Goal: Task Accomplishment & Management: Manage account settings

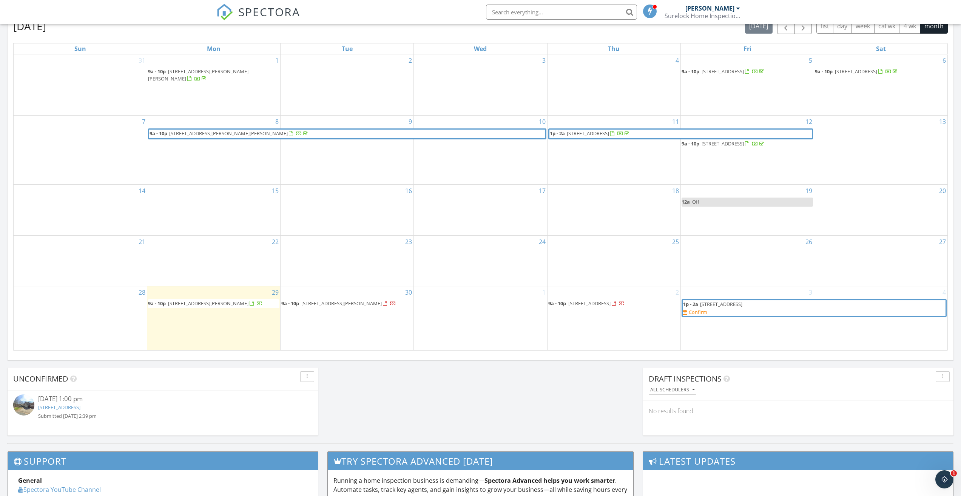
scroll to position [416, 0]
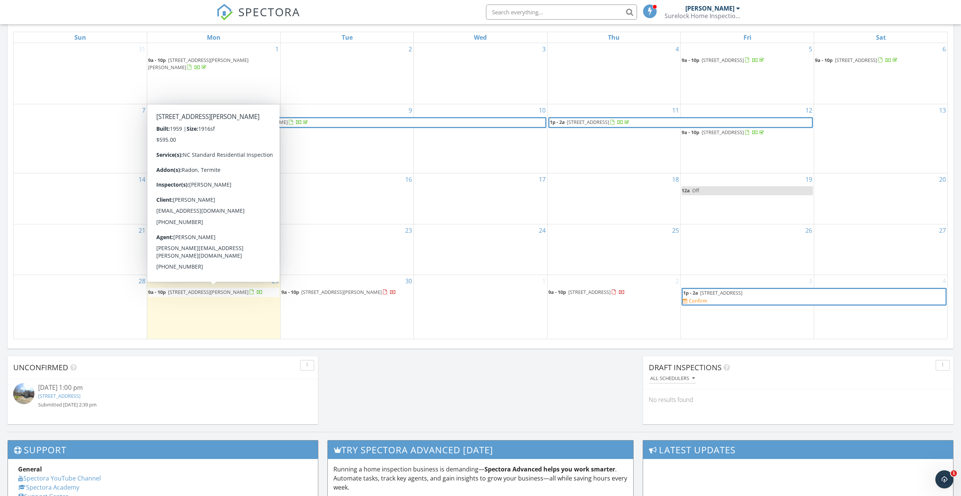
click at [228, 290] on span "1618 Gwyn St, Mount Airy 27030" at bounding box center [208, 292] width 80 height 7
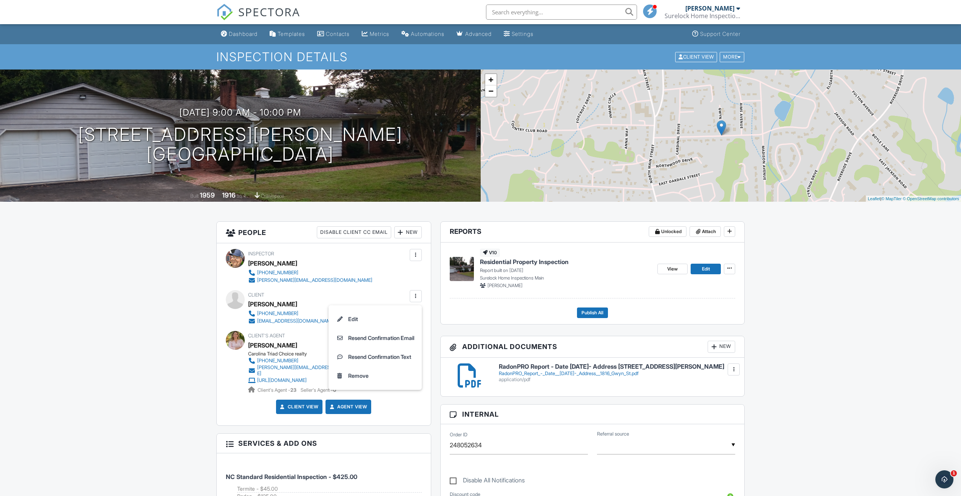
click at [357, 289] on div "Inspector Cory Holder 336-816-3907 cory@surelockhomeinspections.com Make Invisi…" at bounding box center [324, 334] width 214 height 182
click at [417, 297] on div at bounding box center [416, 296] width 8 height 8
click at [360, 323] on li "Edit" at bounding box center [375, 319] width 84 height 19
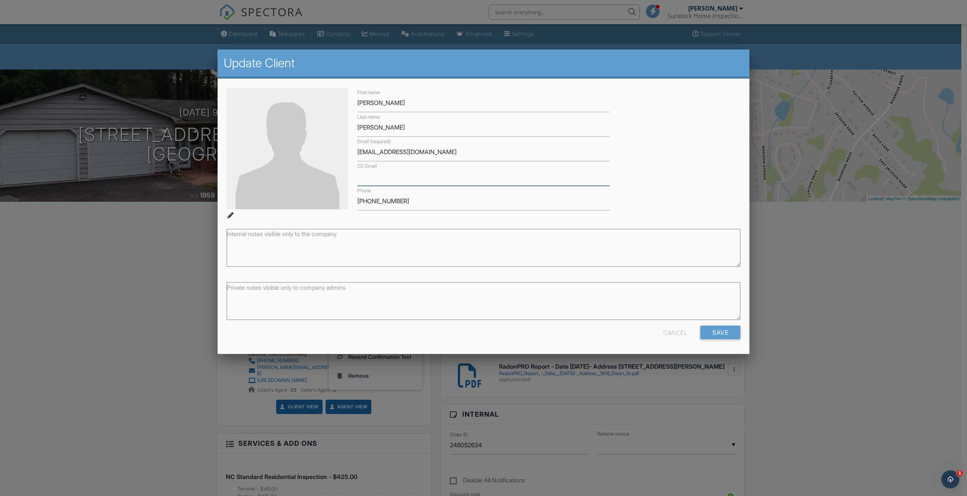
click at [392, 175] on input "CC Email" at bounding box center [483, 176] width 252 height 19
type input "gailnorman255@gmail.com"
click at [728, 334] on input "Save" at bounding box center [720, 333] width 40 height 14
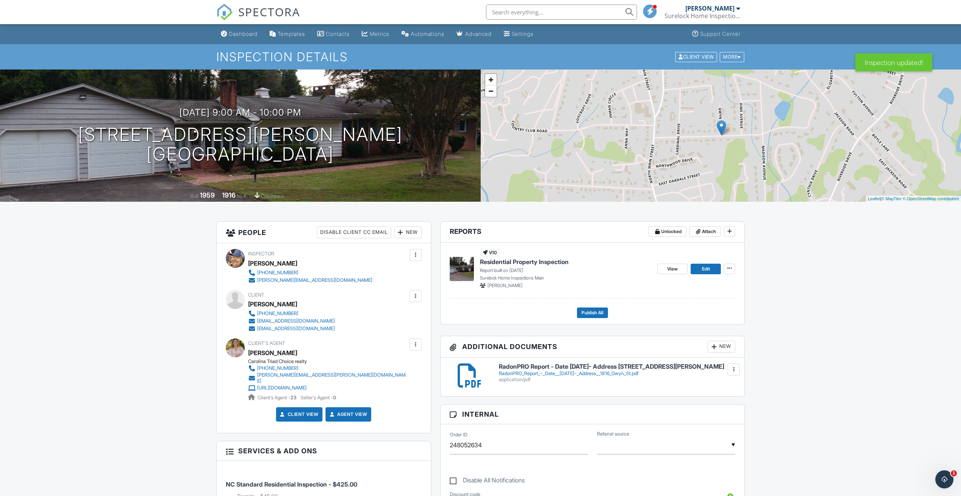
click at [496, 370] on div "RadonPRO Report - Date [DATE]- Address [STREET_ADDRESS][PERSON_NAME] RadonPRO_R…" at bounding box center [617, 372] width 246 height 19
click at [465, 375] on div at bounding box center [470, 375] width 24 height 24
click at [240, 34] on div "Dashboard" at bounding box center [243, 34] width 29 height 6
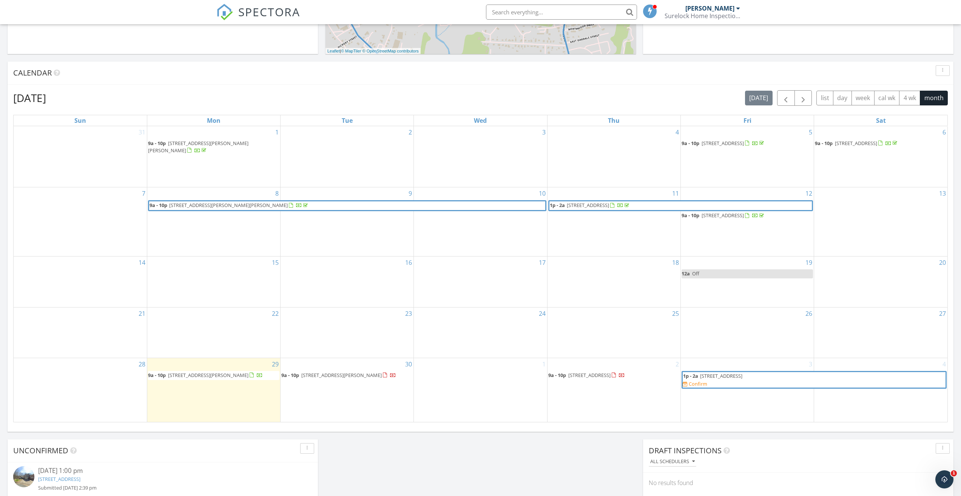
scroll to position [340, 0]
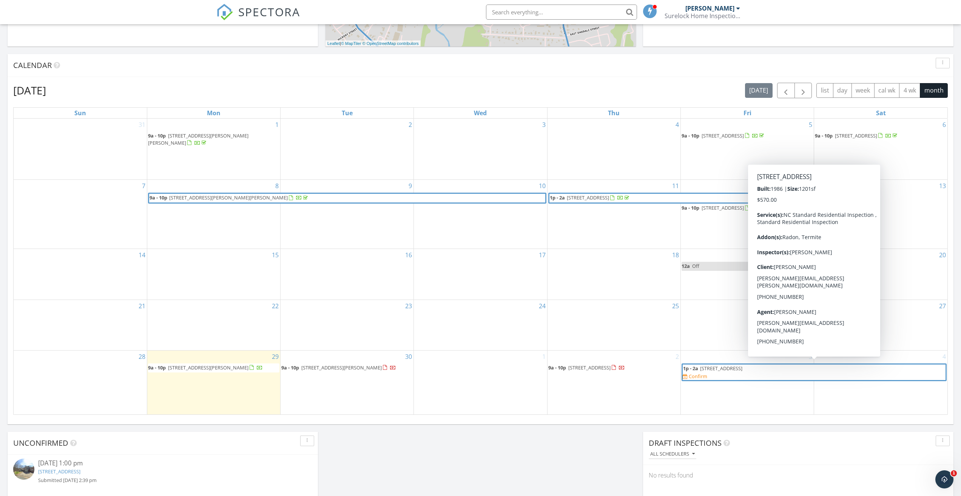
click at [743, 369] on span "2836 Shadowbrook Ln, Winston-Salem 27103" at bounding box center [721, 368] width 42 height 7
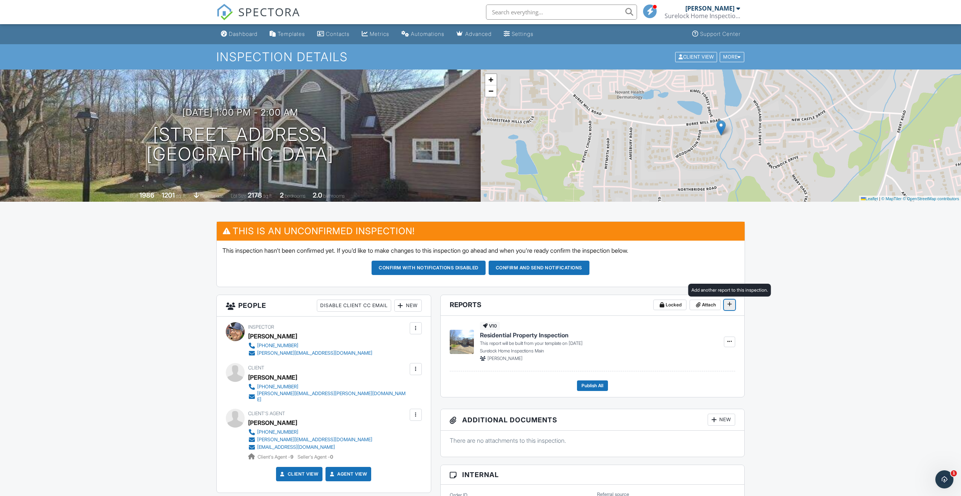
click at [732, 305] on icon at bounding box center [730, 303] width 5 height 5
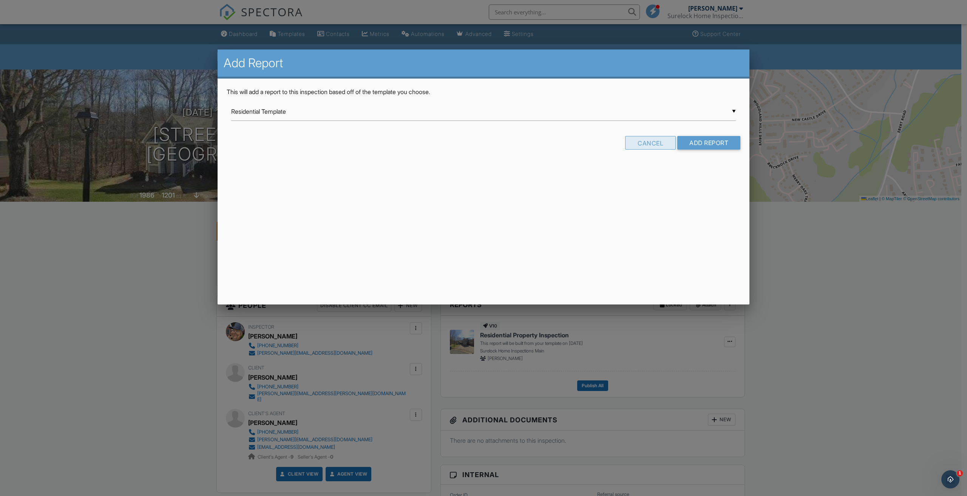
click at [652, 142] on div "Cancel" at bounding box center [650, 143] width 51 height 14
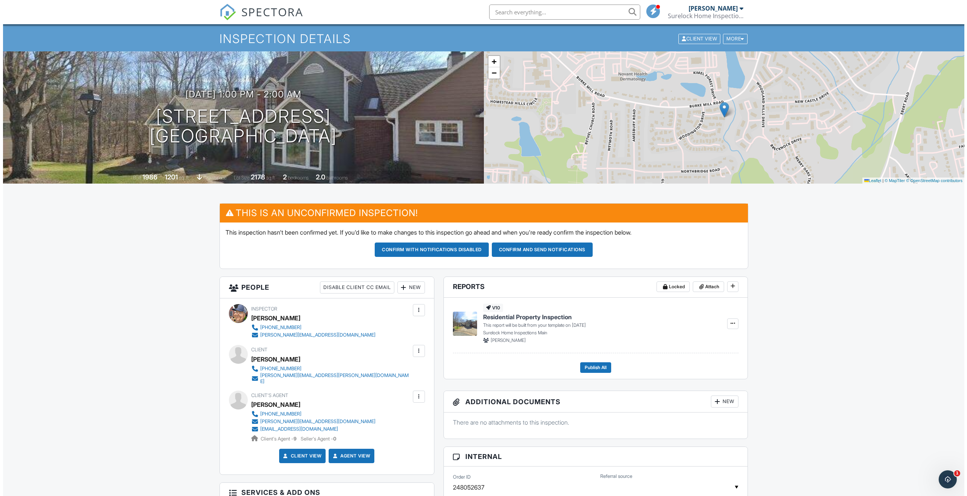
scroll to position [38, 0]
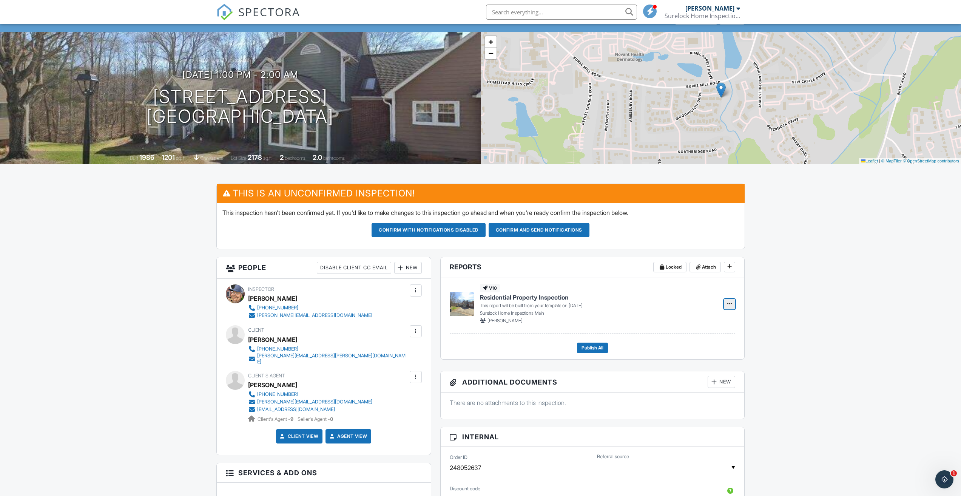
click at [732, 304] on icon at bounding box center [730, 303] width 5 height 5
click at [811, 331] on div "Build Now Delete Report" at bounding box center [805, 333] width 313 height 42
click at [254, 97] on h1 "2836 Shadowbrook Ln Winston-Salem, NC 27103" at bounding box center [240, 107] width 187 height 40
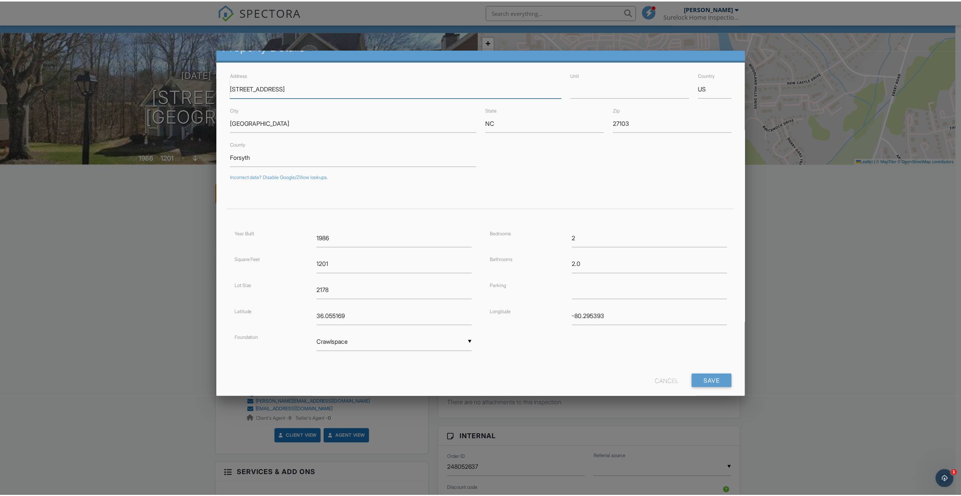
scroll to position [31, 0]
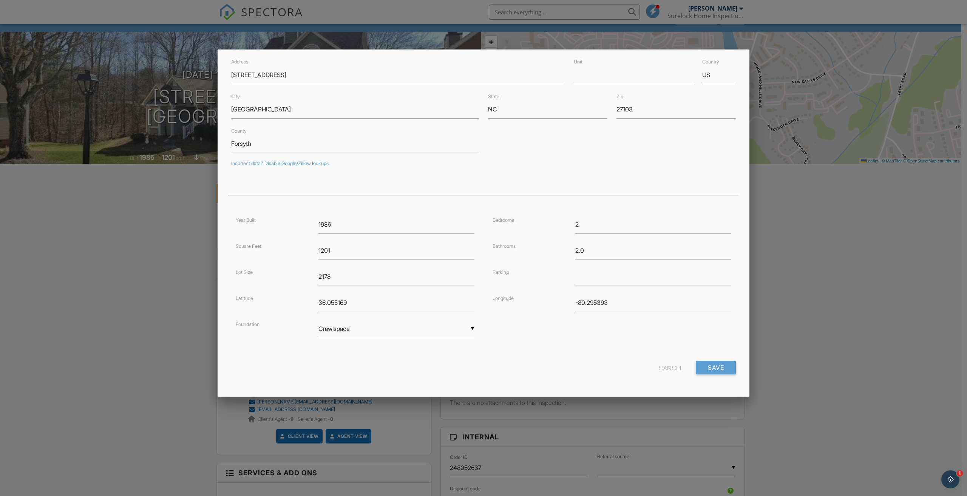
click at [670, 366] on div "Cancel" at bounding box center [671, 368] width 24 height 14
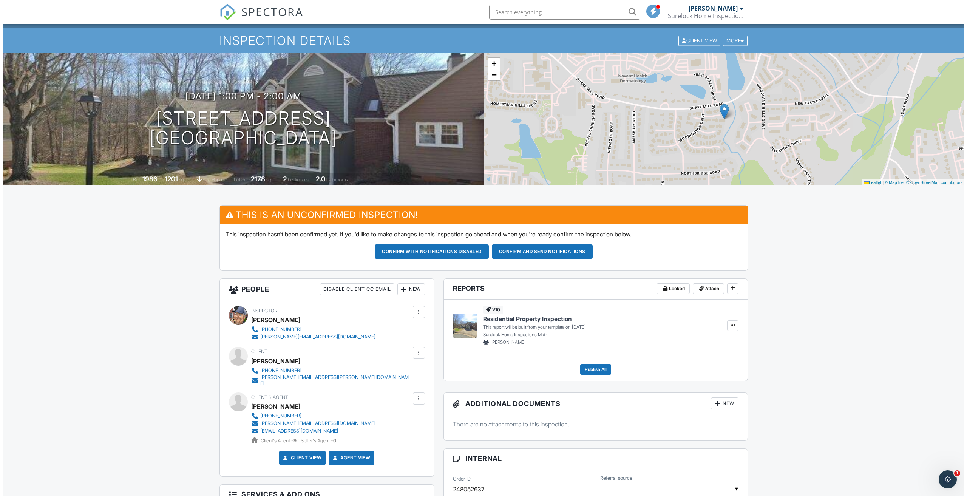
scroll to position [0, 0]
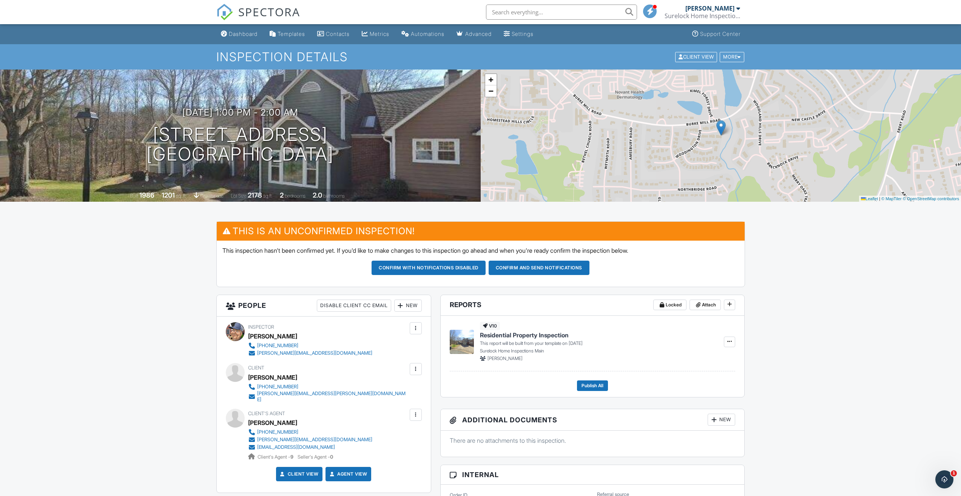
click at [306, 58] on h1 "Inspection Details" at bounding box center [480, 56] width 529 height 13
click at [730, 55] on div "More" at bounding box center [732, 57] width 25 height 10
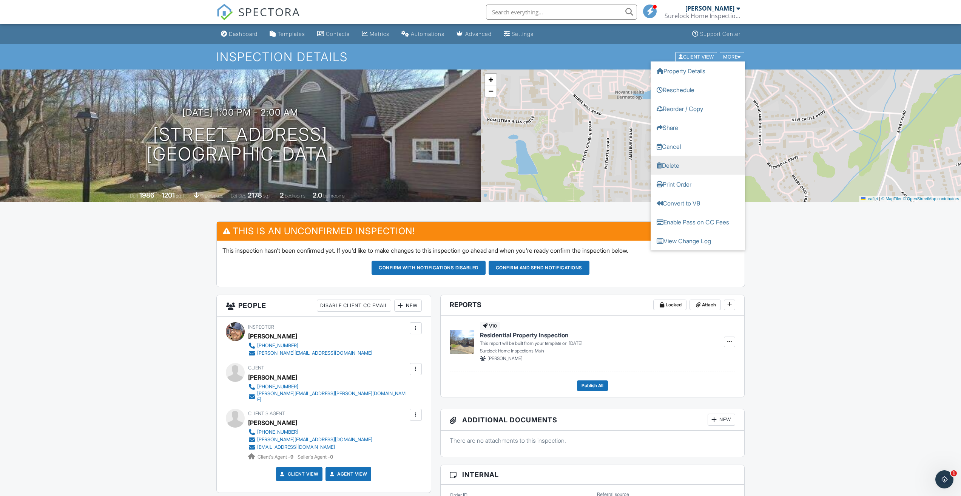
click at [692, 169] on link "Delete" at bounding box center [698, 165] width 94 height 19
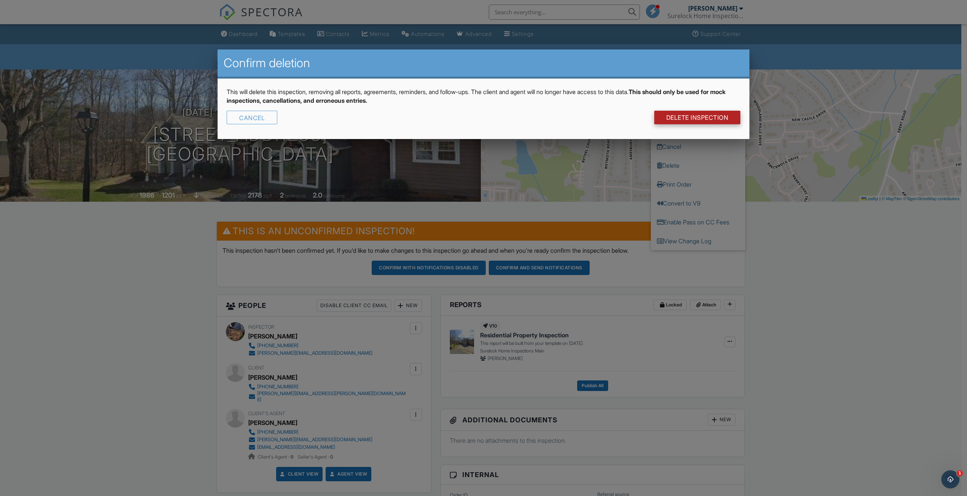
click at [676, 117] on link "DELETE Inspection" at bounding box center [697, 118] width 87 height 14
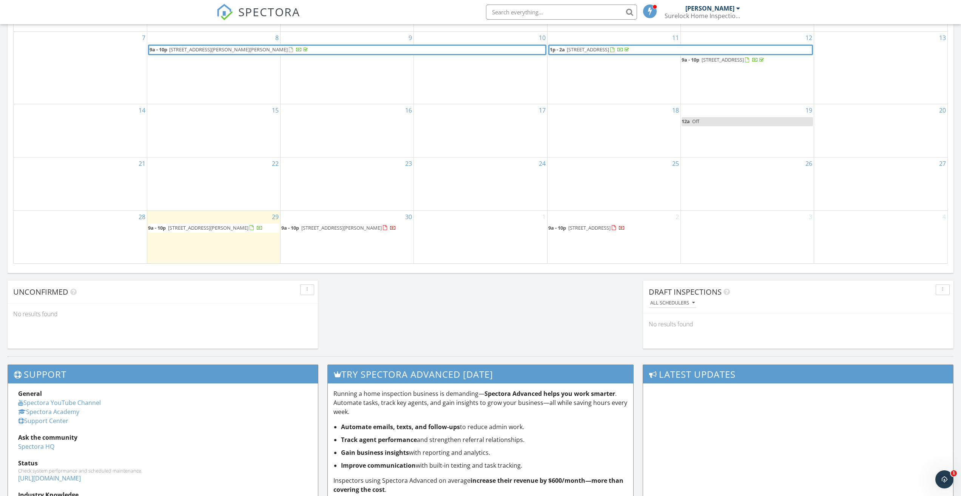
scroll to position [434, 0]
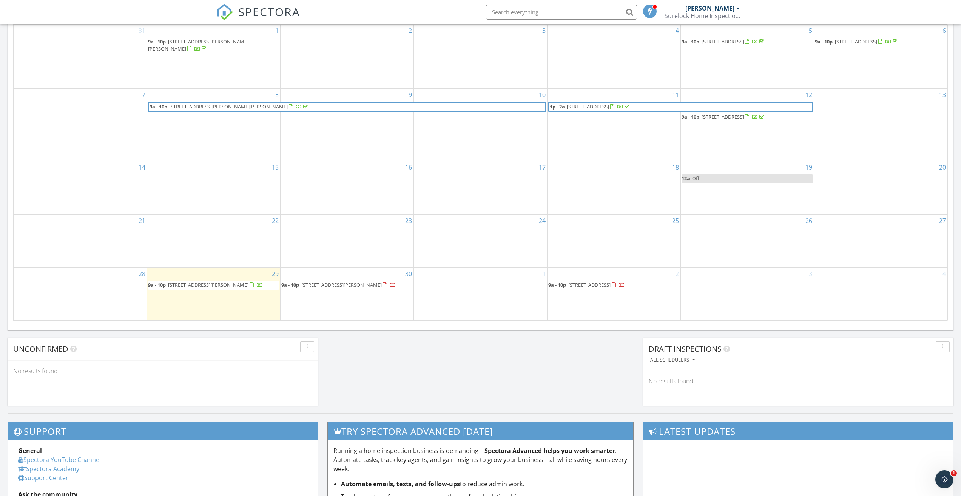
click at [611, 281] on span "[STREET_ADDRESS]" at bounding box center [589, 284] width 42 height 7
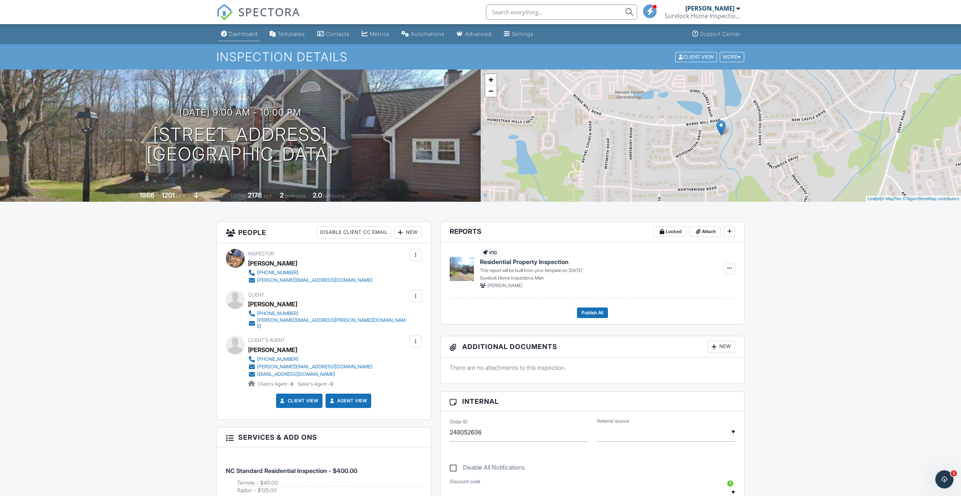
click at [244, 30] on link "Dashboard" at bounding box center [239, 34] width 43 height 14
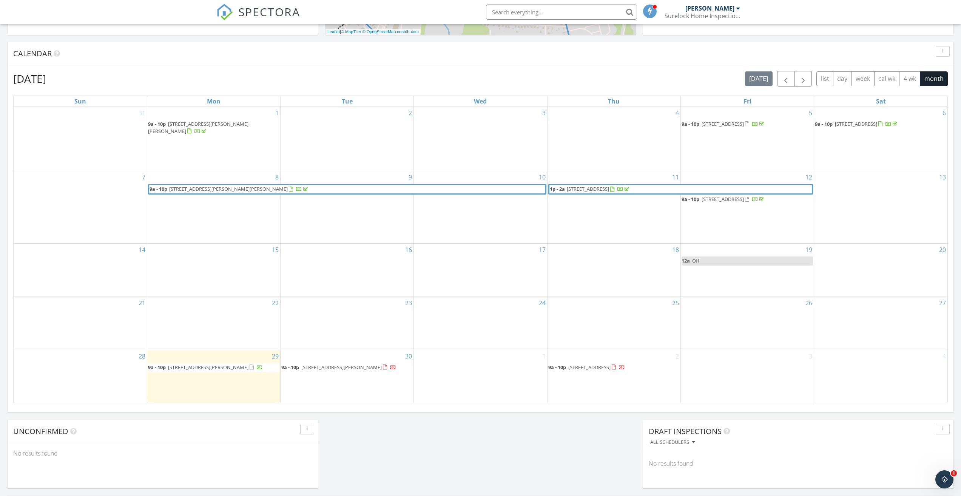
scroll to position [378, 0]
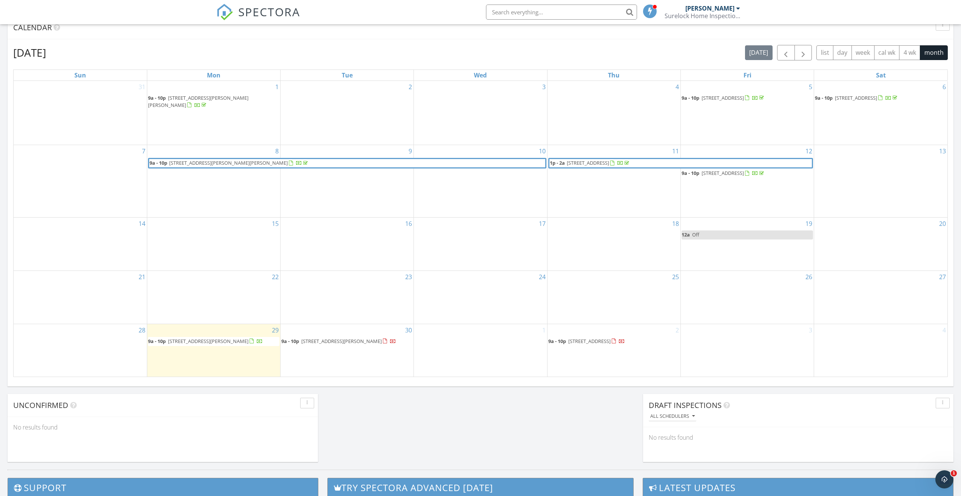
click at [211, 338] on span "[STREET_ADDRESS][PERSON_NAME]" at bounding box center [208, 341] width 80 height 7
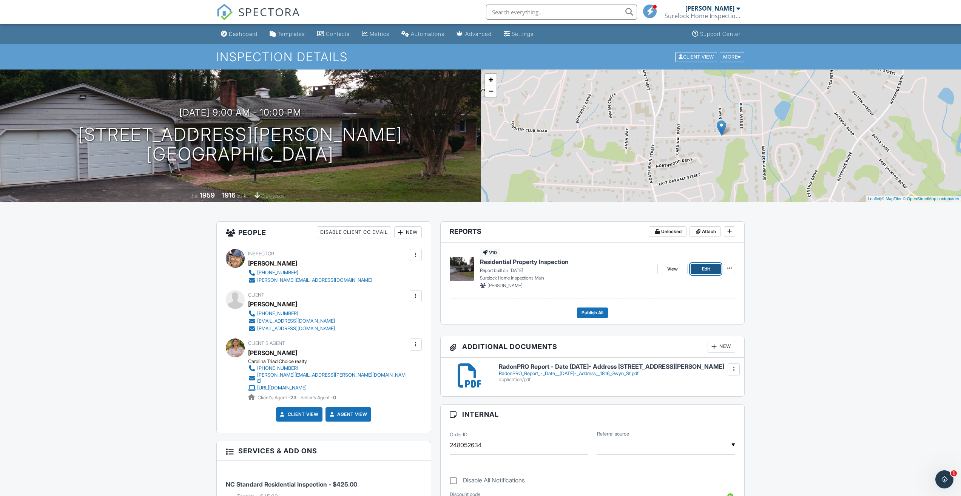
click at [704, 270] on span "Edit" at bounding box center [706, 269] width 8 height 8
